Goal: Task Accomplishment & Management: Complete application form

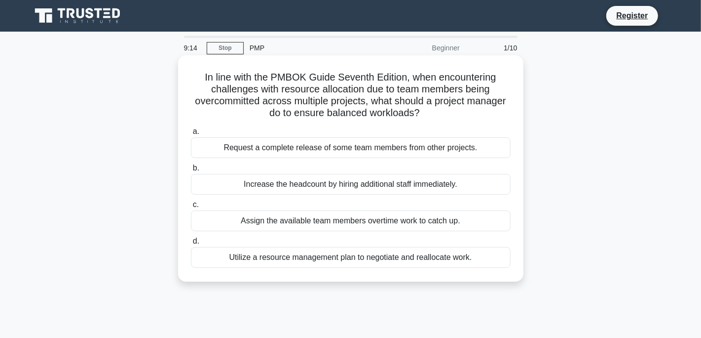
click at [381, 262] on div "Utilize a resource management plan to negotiate and reallocate work." at bounding box center [351, 257] width 320 height 21
click at [191, 244] on input "d. Utilize a resource management plan to negotiate and reallocate work." at bounding box center [191, 241] width 0 height 6
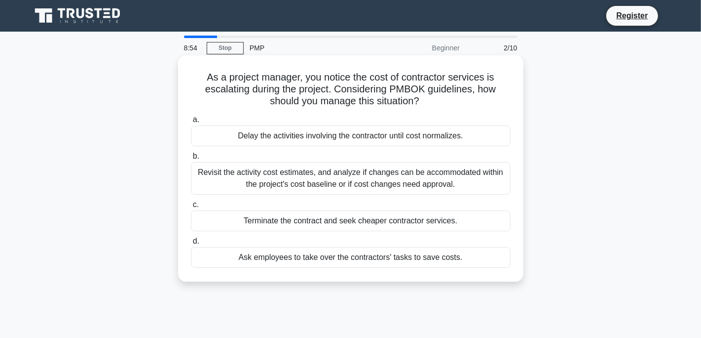
click at [428, 173] on div "Revisit the activity cost estimates, and analyze if changes can be accommodated…" at bounding box center [351, 178] width 320 height 33
click at [191, 159] on input "b. Revisit the activity cost estimates, and analyze if changes can be accommoda…" at bounding box center [191, 156] width 0 height 6
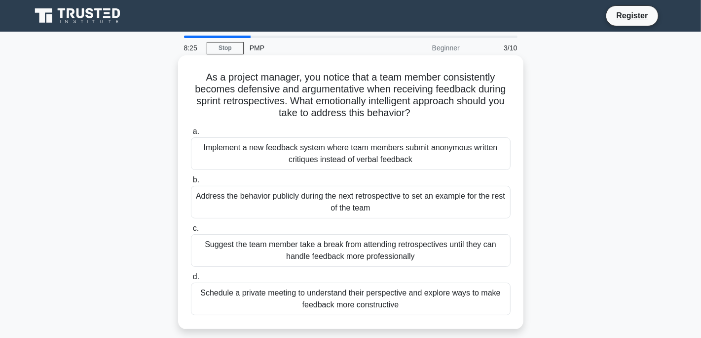
click at [395, 307] on div "Schedule a private meeting to understand their perspective and explore ways to …" at bounding box center [351, 298] width 320 height 33
click at [191, 280] on input "d. Schedule a private meeting to understand their perspective and explore ways …" at bounding box center [191, 276] width 0 height 6
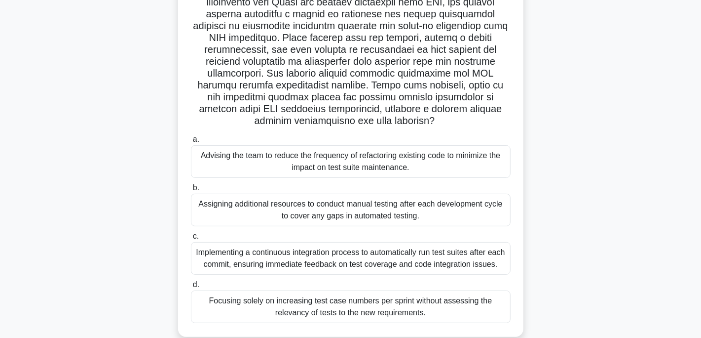
scroll to position [195, 0]
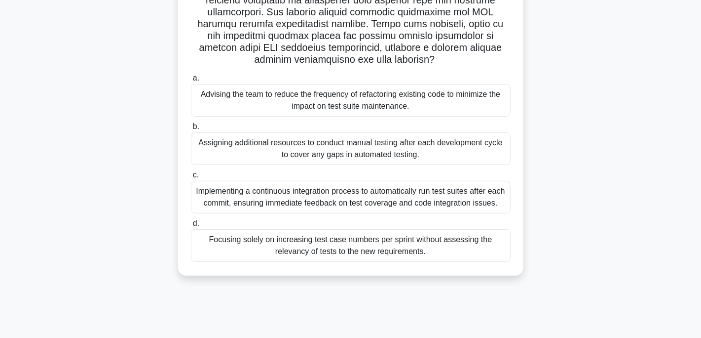
click at [424, 193] on div "Implementing a continuous integration process to automatically run test suites …" at bounding box center [351, 197] width 320 height 33
click at [191, 178] on input "c. Implementing a continuous integration process to automatically run test suit…" at bounding box center [191, 175] width 0 height 6
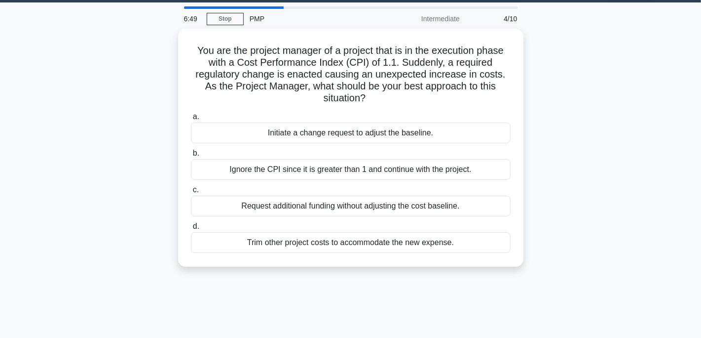
scroll to position [0, 0]
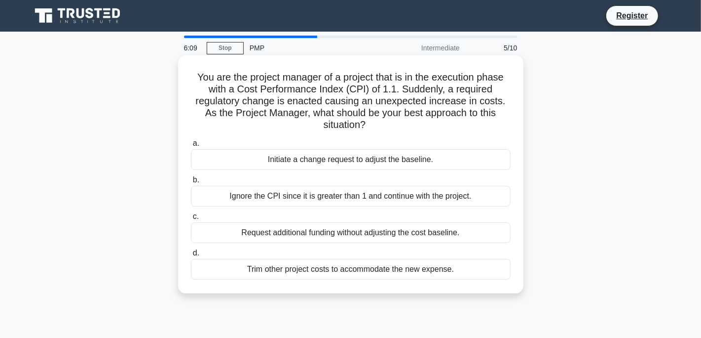
click at [340, 268] on div "Trim other project costs to accommodate the new expense." at bounding box center [351, 269] width 320 height 21
click at [191, 256] on input "d. Trim other project costs to accommodate the new expense." at bounding box center [191, 253] width 0 height 6
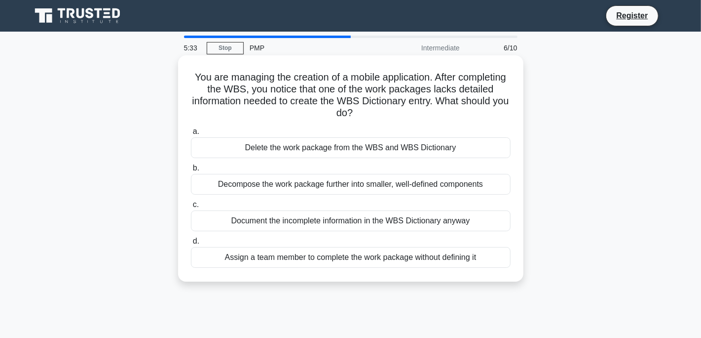
click at [415, 185] on div "Decompose the work package further into smaller, well-defined components" at bounding box center [351, 184] width 320 height 21
click at [191, 171] on input "b. Decompose the work package further into smaller, well-defined components" at bounding box center [191, 168] width 0 height 6
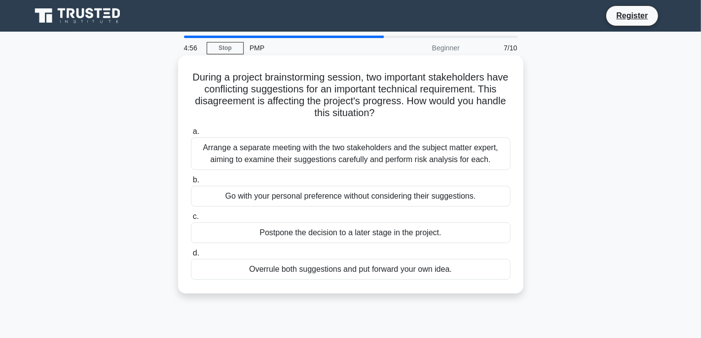
click at [427, 153] on div "Arrange a separate meeting with the two stakeholders and the subject matter exp…" at bounding box center [351, 153] width 320 height 33
click at [191, 135] on input "a. Arrange a separate meeting with the two stakeholders and the subject matter …" at bounding box center [191, 131] width 0 height 6
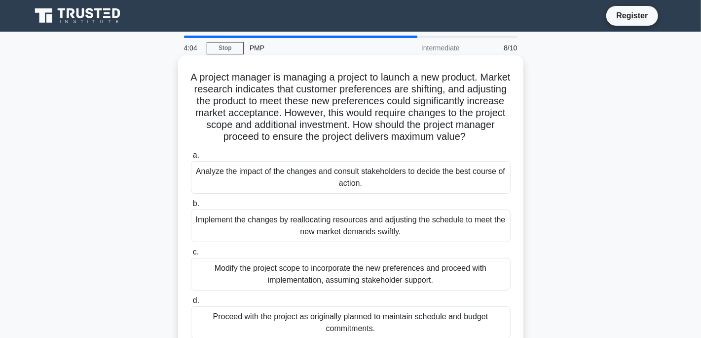
click at [361, 176] on div "Analyze the impact of the changes and consult stakeholders to decide the best c…" at bounding box center [351, 177] width 320 height 33
click at [191, 158] on input "a. Analyze the impact of the changes and consult stakeholders to decide the bes…" at bounding box center [191, 155] width 0 height 6
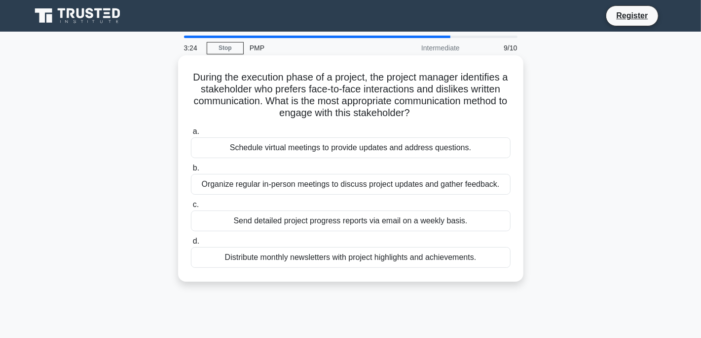
click at [345, 184] on div "Organize regular in-person meetings to discuss project updates and gather feedb…" at bounding box center [351, 184] width 320 height 21
click at [191, 171] on input "b. Organize regular in-person meetings to discuss project updates and gather fe…" at bounding box center [191, 168] width 0 height 6
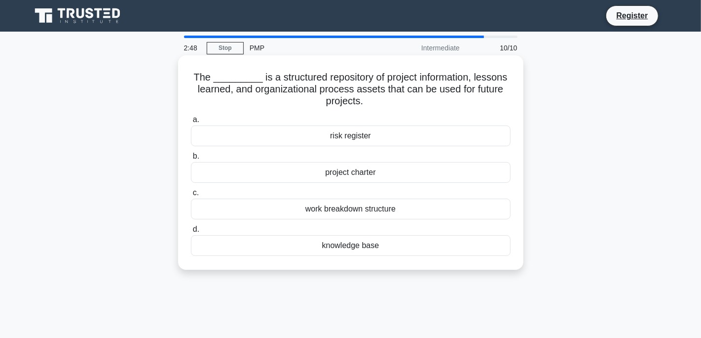
drag, startPoint x: 401, startPoint y: 207, endPoint x: 303, endPoint y: 187, distance: 100.3
click at [303, 187] on label "c. work breakdown structure" at bounding box center [351, 203] width 320 height 33
copy label "work breakdown structure"
click at [410, 209] on div "work breakdown structure" at bounding box center [351, 208] width 320 height 21
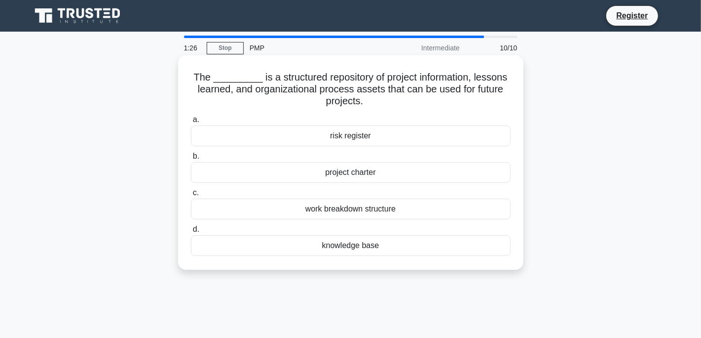
click at [191, 196] on input "c. work breakdown structure" at bounding box center [191, 193] width 0 height 6
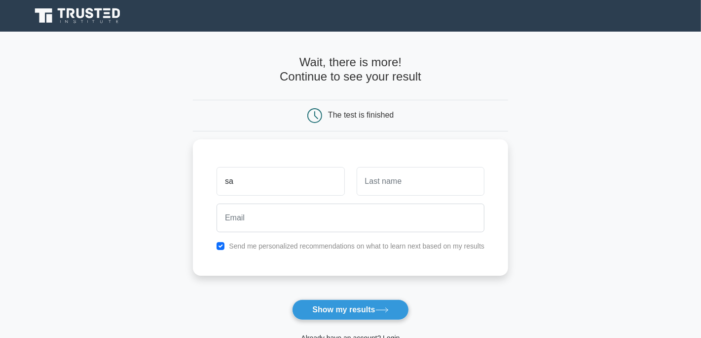
type input "s"
click at [263, 180] on input "text" at bounding box center [281, 178] width 128 height 29
click at [251, 178] on input "Sao" at bounding box center [281, 178] width 128 height 29
type input "Sai"
type input "Ram"
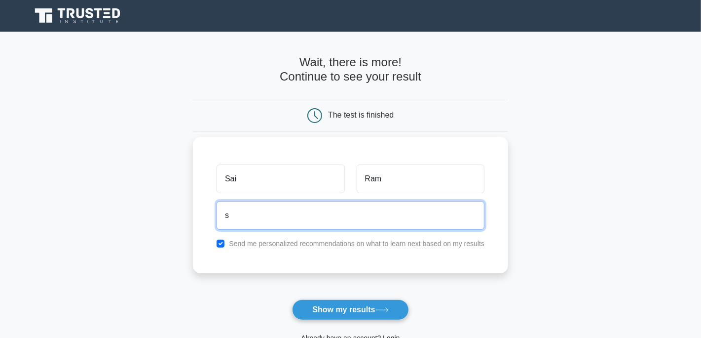
type input "saithenavigator@gmail.com"
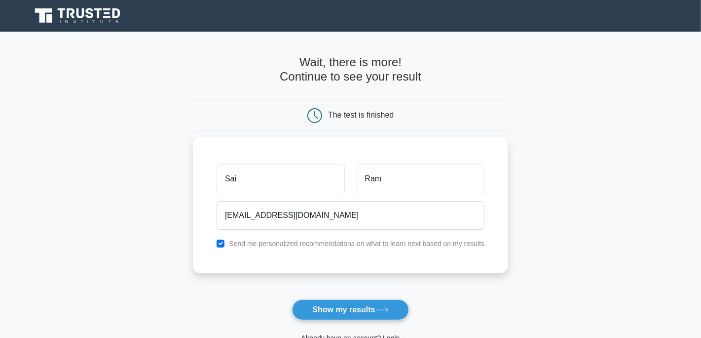
click at [220, 237] on div "Send me personalized recommendations on what to learn next based on my results" at bounding box center [351, 243] width 280 height 12
click at [219, 242] on input "checkbox" at bounding box center [221, 243] width 8 height 8
checkbox input "false"
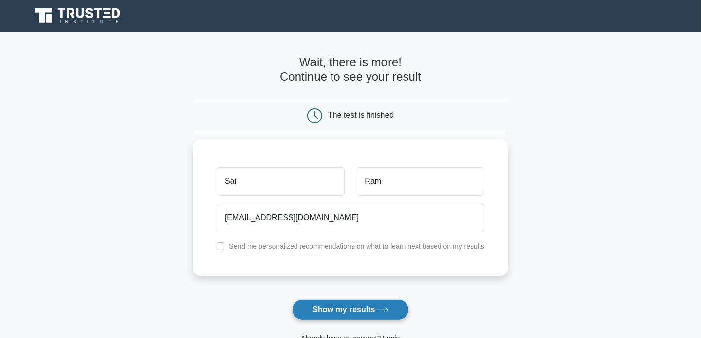
click at [375, 309] on button "Show my results" at bounding box center [350, 309] width 117 height 21
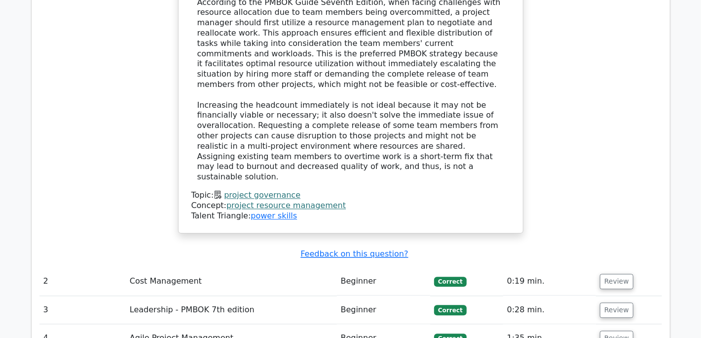
scroll to position [1332, 0]
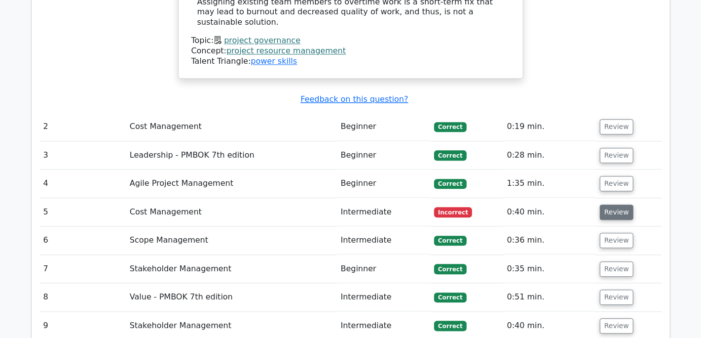
click at [617, 204] on button "Review" at bounding box center [617, 211] width 34 height 15
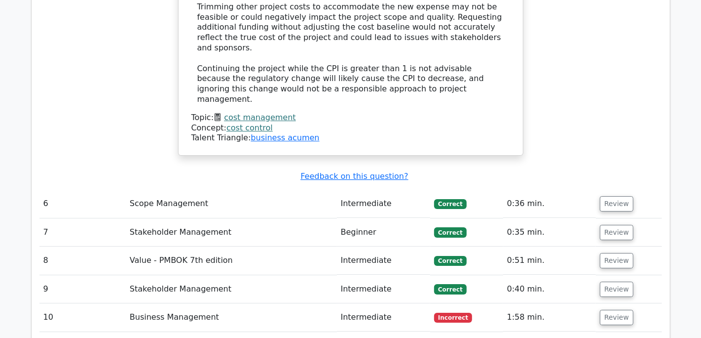
scroll to position [1876, 0]
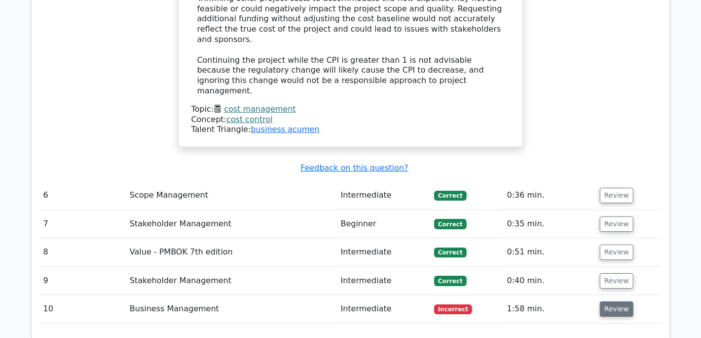
click at [604, 301] on button "Review" at bounding box center [617, 308] width 34 height 15
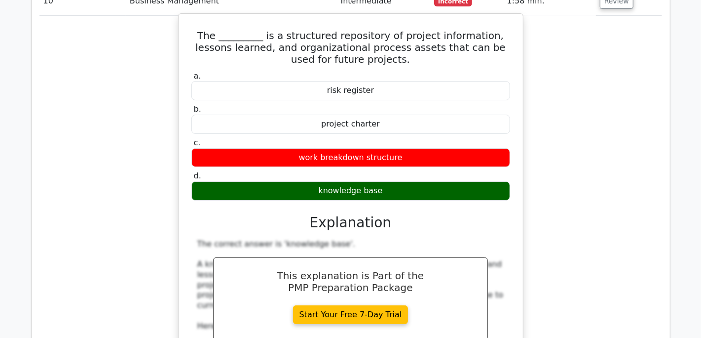
scroll to position [2271, 0]
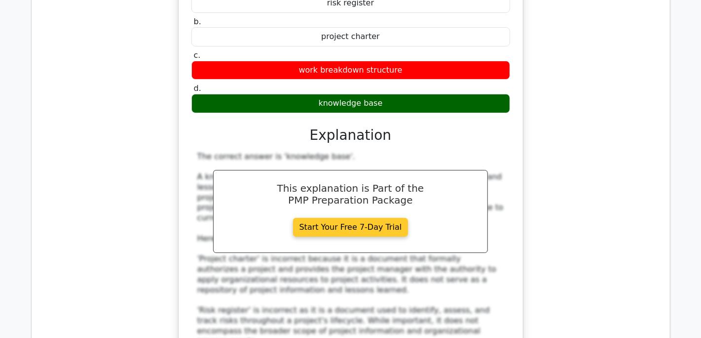
click at [390, 218] on link "Start Your Free 7-Day Trial" at bounding box center [351, 227] width 116 height 19
click at [399, 216] on div "The correct answer is 'knowledge base'. A knowledge base is a structured reposi…" at bounding box center [350, 295] width 307 height 287
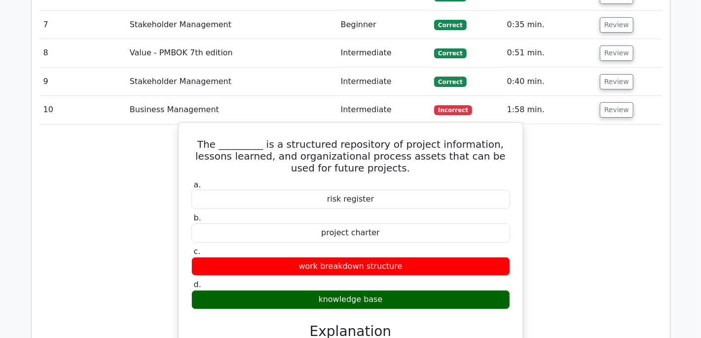
scroll to position [2073, 0]
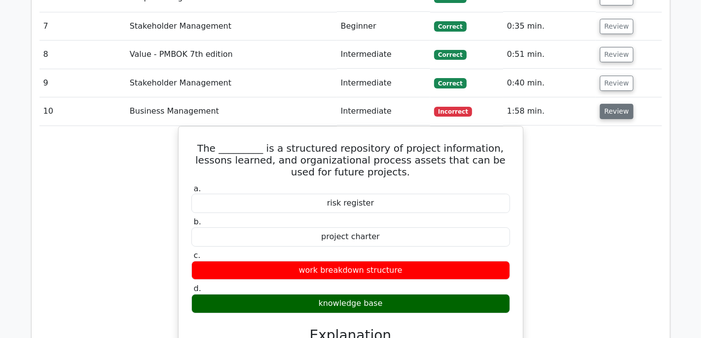
click at [604, 104] on button "Review" at bounding box center [617, 111] width 34 height 15
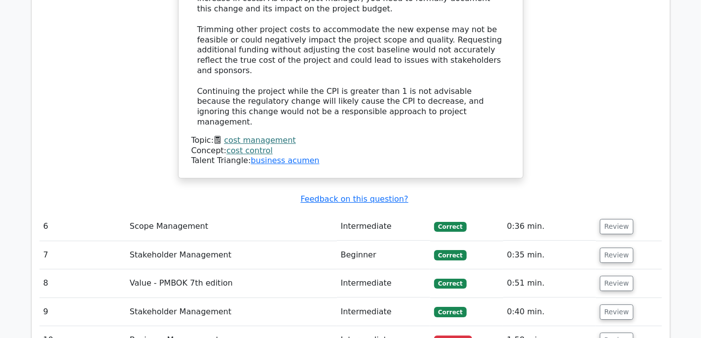
scroll to position [1827, 0]
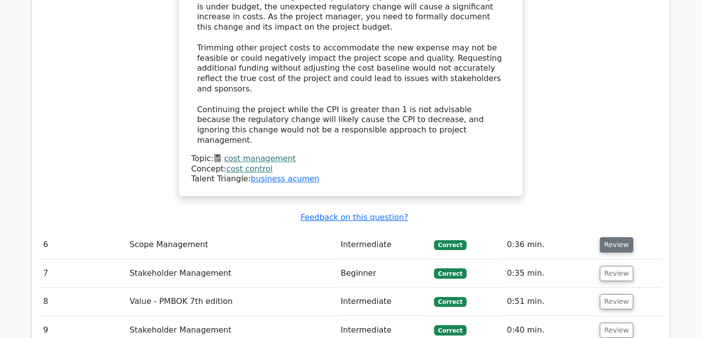
click at [612, 237] on button "Review" at bounding box center [617, 244] width 34 height 15
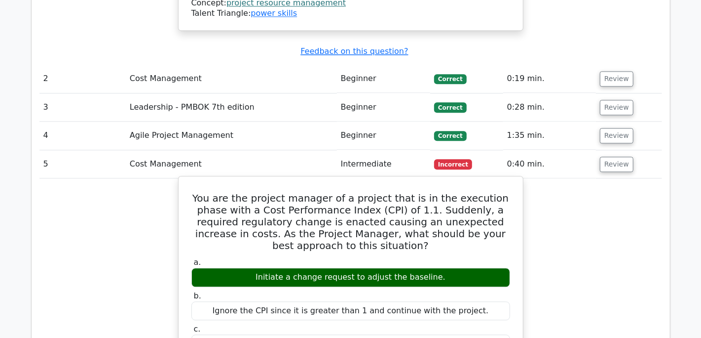
scroll to position [1234, 0]
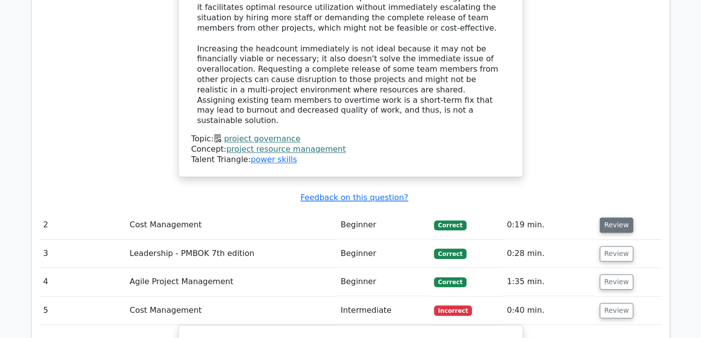
click at [613, 217] on button "Review" at bounding box center [617, 224] width 34 height 15
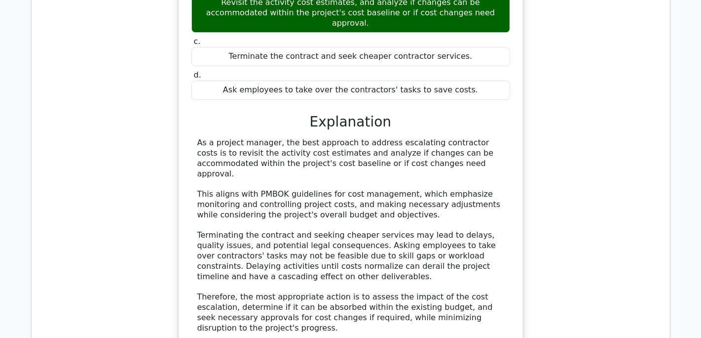
scroll to position [1727, 0]
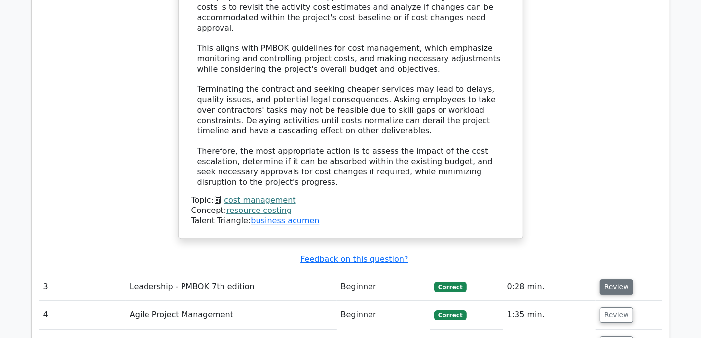
click at [615, 279] on button "Review" at bounding box center [617, 286] width 34 height 15
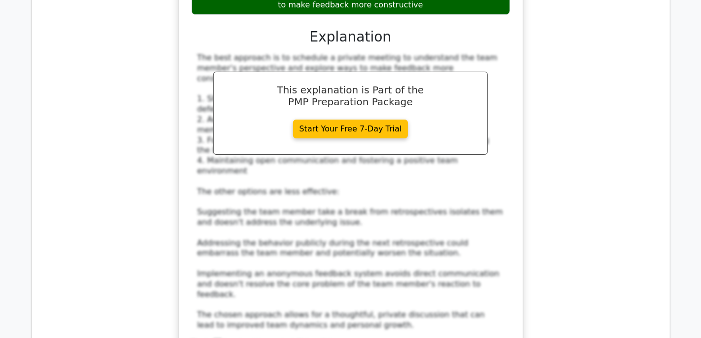
scroll to position [2320, 0]
